Goal: Task Accomplishment & Management: Manage account settings

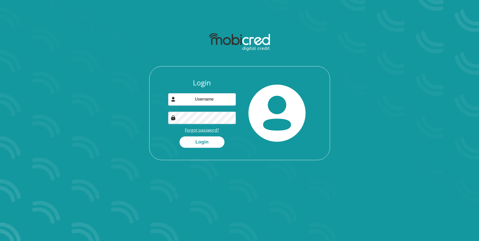
click at [202, 131] on link "Forgot password?" at bounding box center [202, 130] width 34 height 6
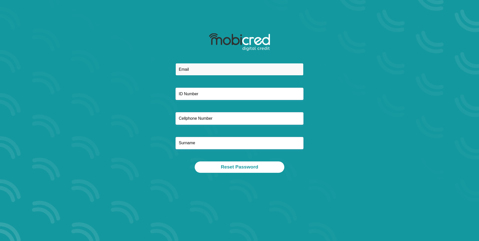
click at [196, 70] on input "email" at bounding box center [239, 69] width 128 height 12
type input "[EMAIL_ADDRESS][DOMAIN_NAME]"
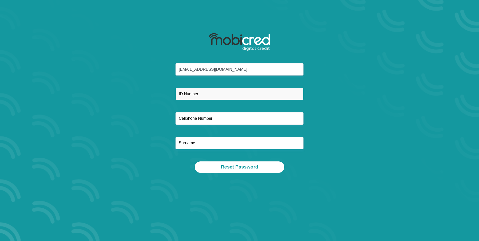
click at [204, 92] on input "text" at bounding box center [239, 94] width 128 height 12
type input "8312115294085"
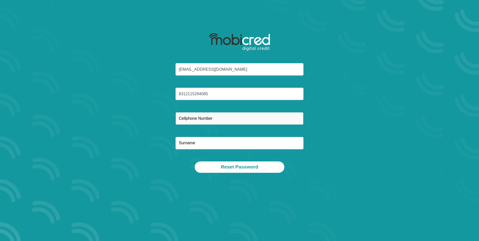
click at [197, 117] on input "text" at bounding box center [239, 118] width 128 height 12
type input "0613521130"
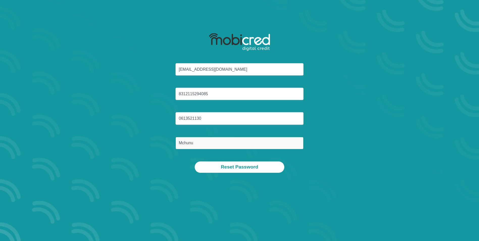
click at [204, 143] on input "Mchunu" at bounding box center [239, 143] width 128 height 12
type input "M"
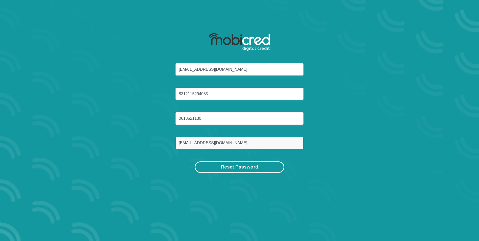
type input "[EMAIL_ADDRESS][DOMAIN_NAME]"
click at [233, 166] on button "Reset Password" at bounding box center [238, 166] width 89 height 11
